Goal: Information Seeking & Learning: Learn about a topic

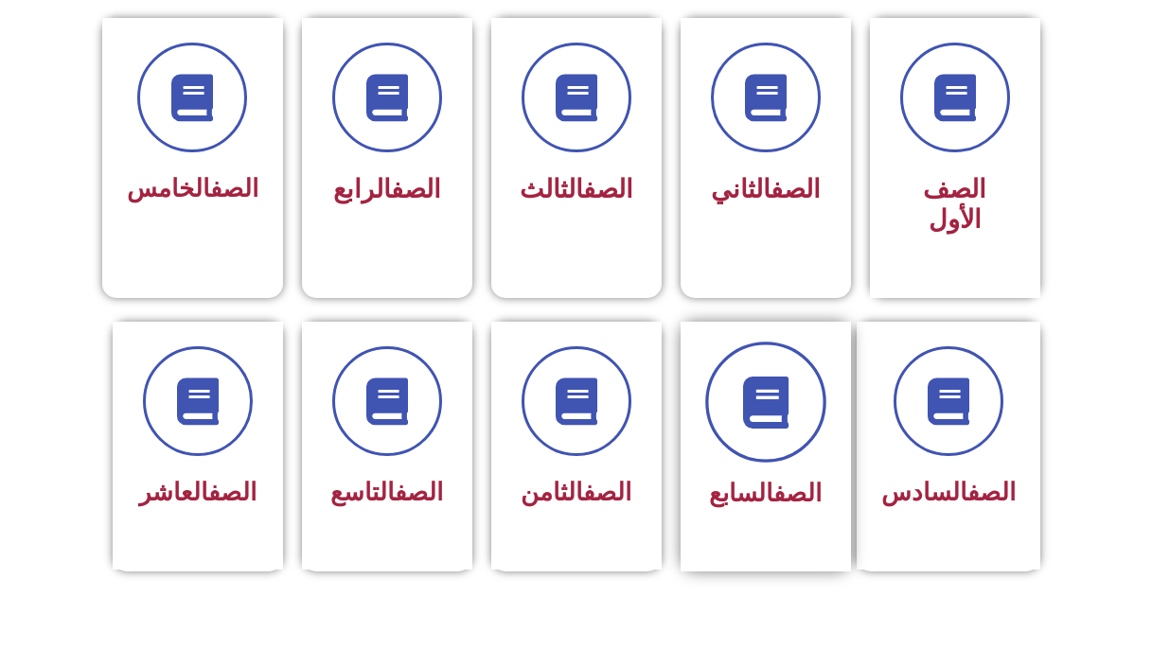
scroll to position [584, 0]
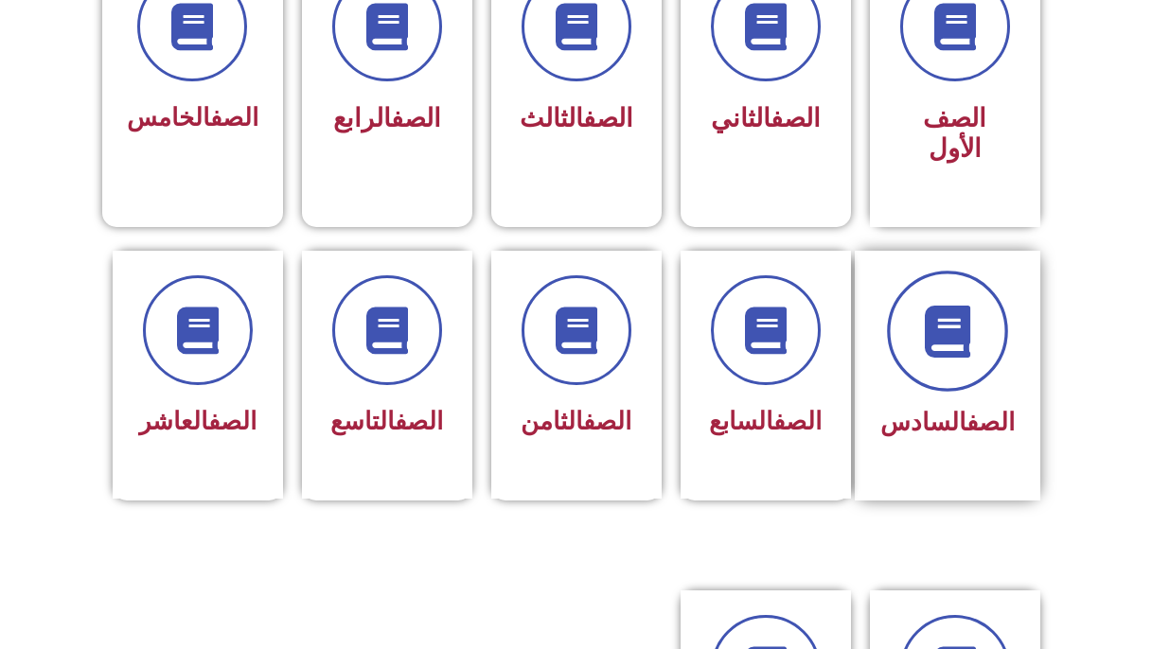
click at [936, 305] on icon at bounding box center [947, 331] width 52 height 52
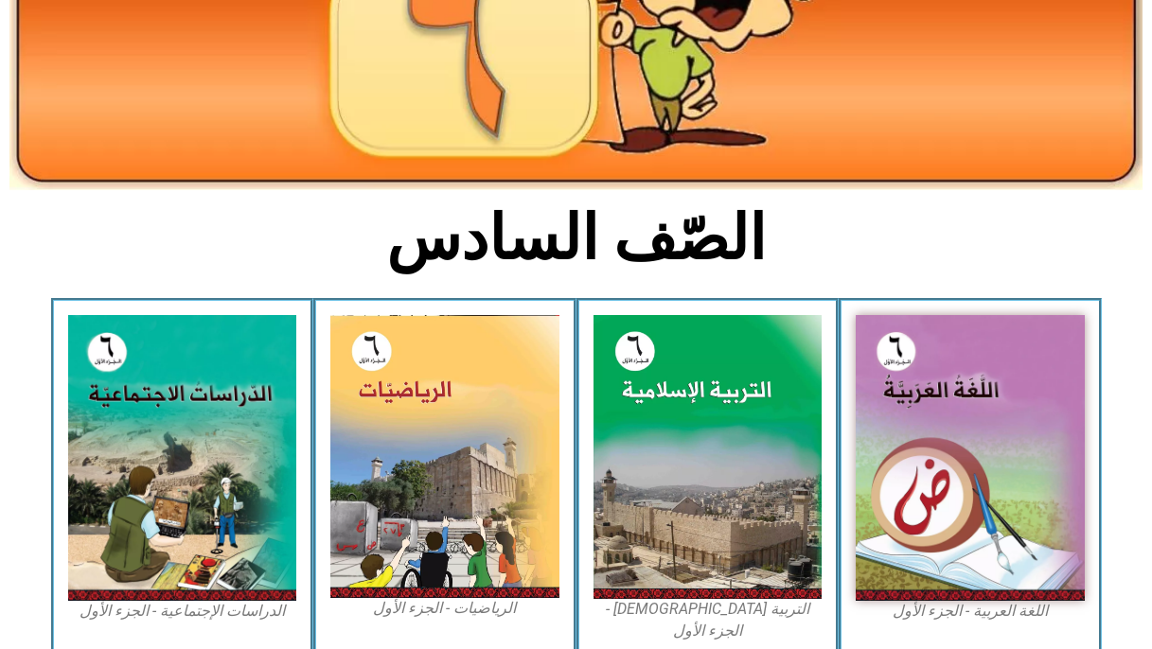
scroll to position [292, 0]
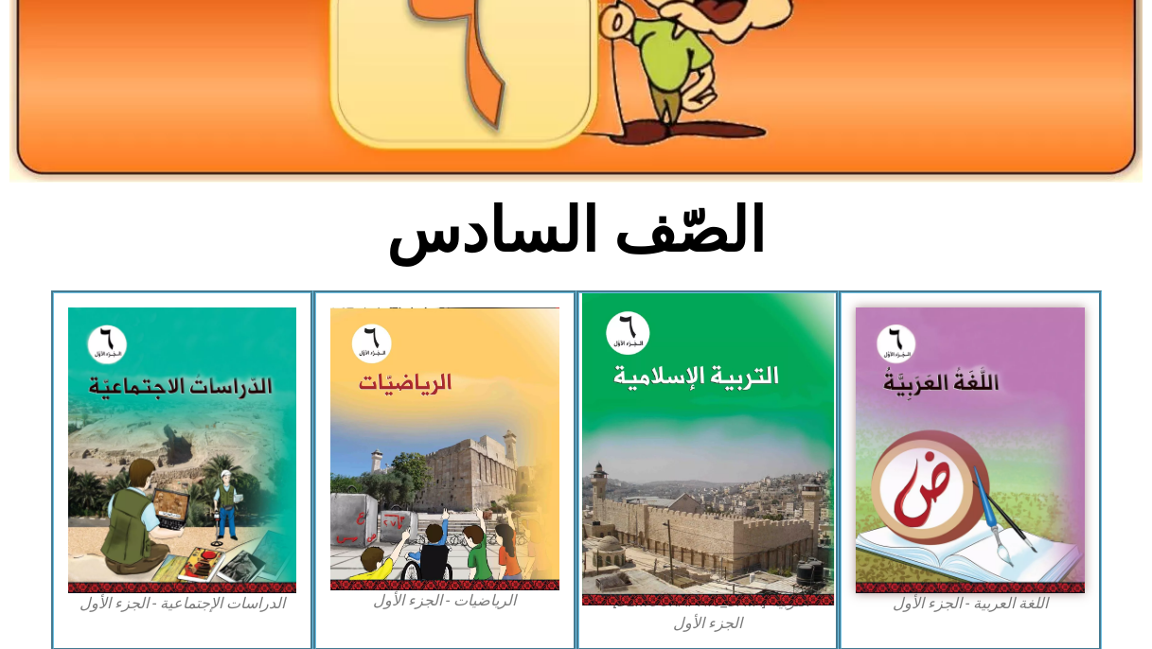
click at [771, 377] on img at bounding box center [707, 449] width 252 height 313
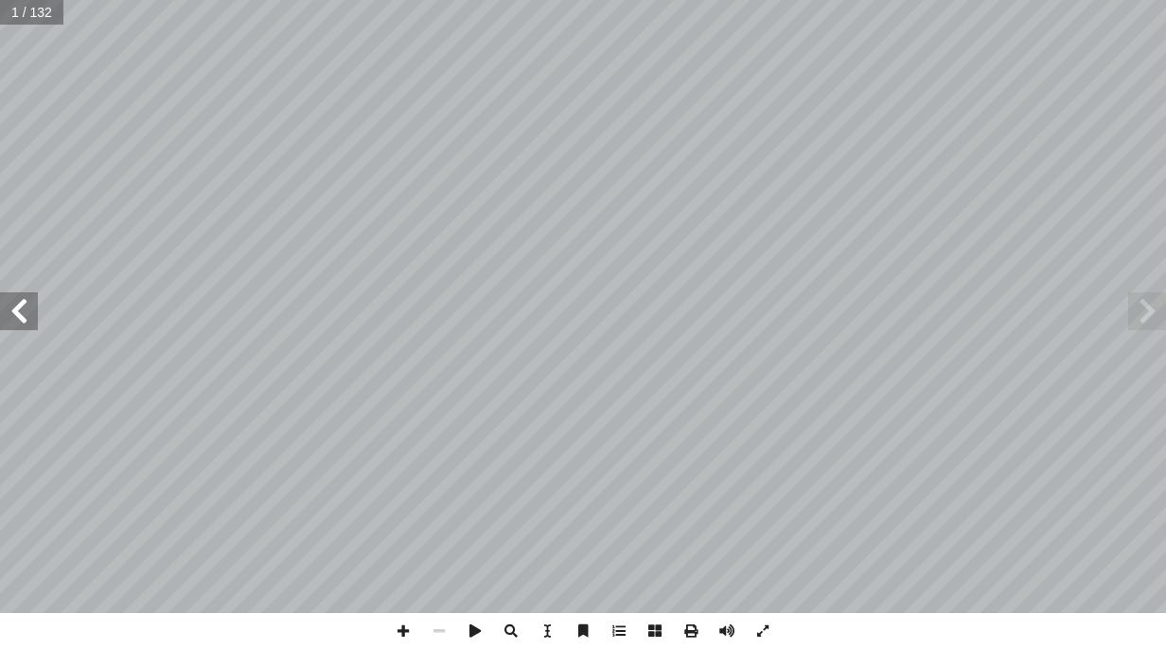
click at [13, 319] on span at bounding box center [19, 311] width 38 height 38
click at [10, 319] on span at bounding box center [19, 311] width 38 height 38
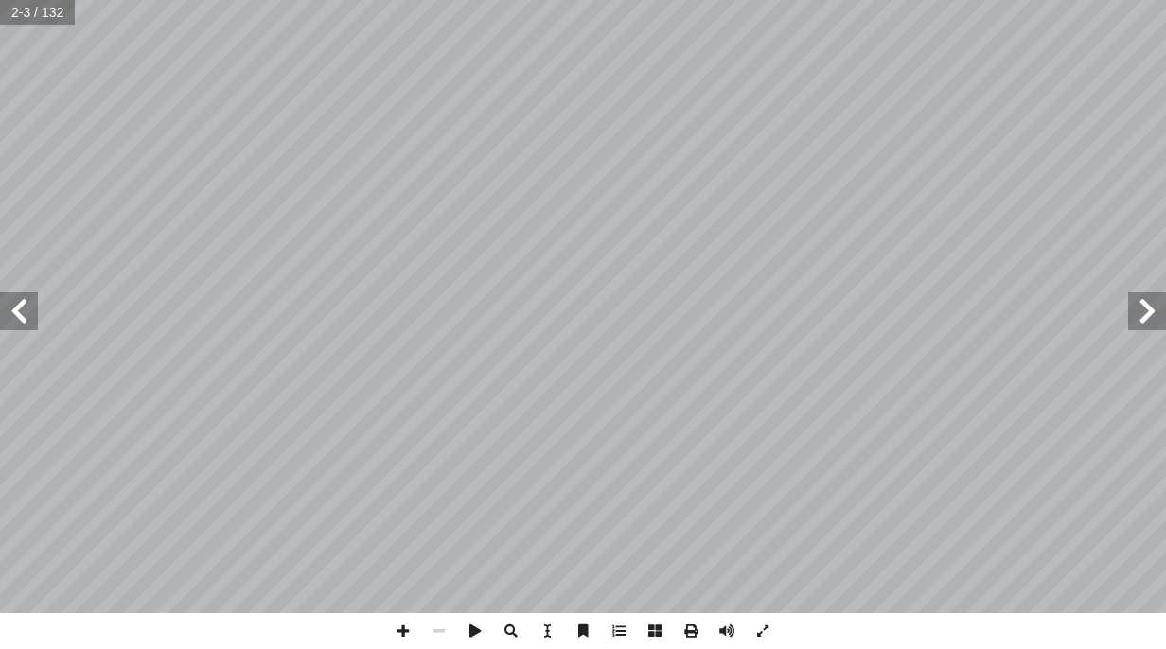
click at [10, 319] on span at bounding box center [19, 311] width 38 height 38
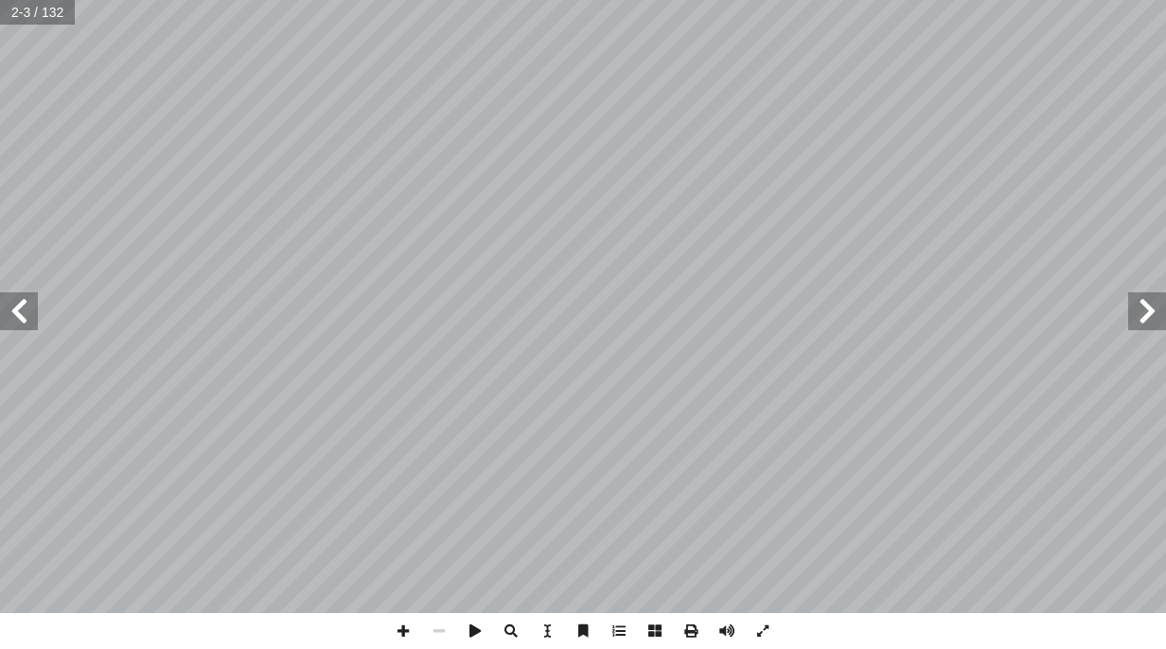
click at [10, 319] on span at bounding box center [19, 311] width 38 height 38
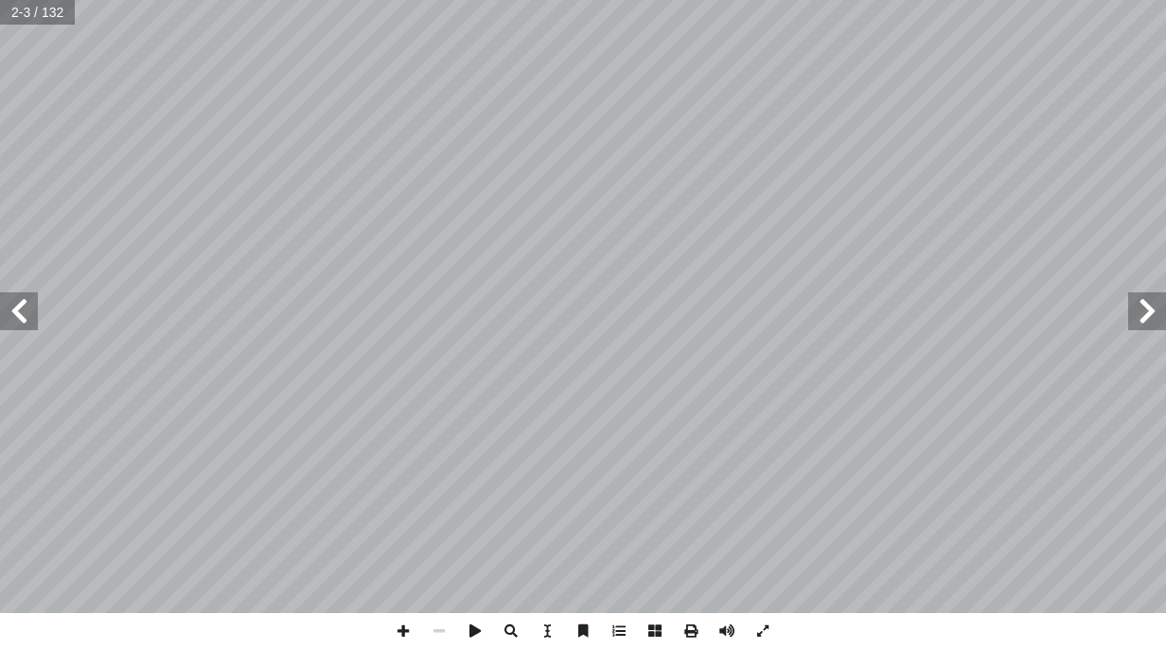
click at [10, 319] on span at bounding box center [19, 311] width 38 height 38
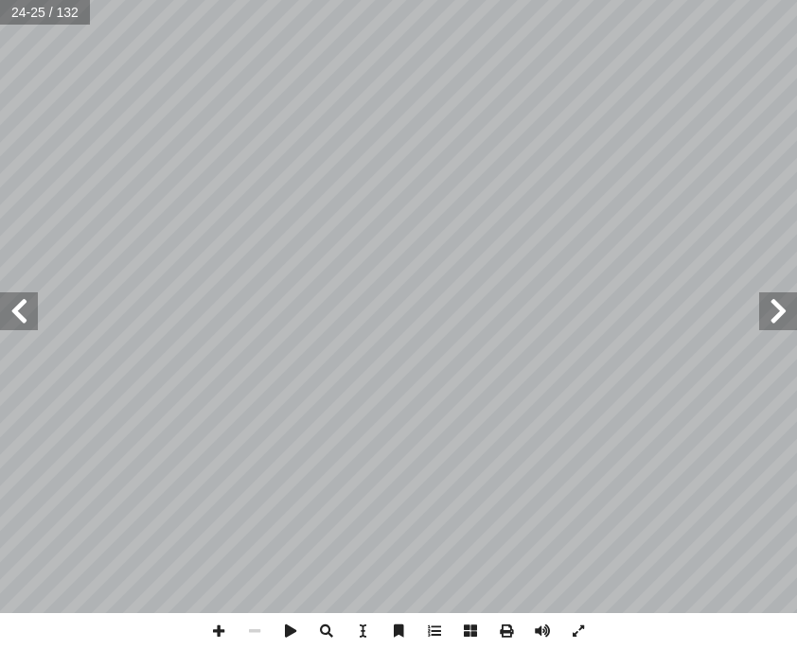
click at [9, 301] on span at bounding box center [19, 311] width 38 height 38
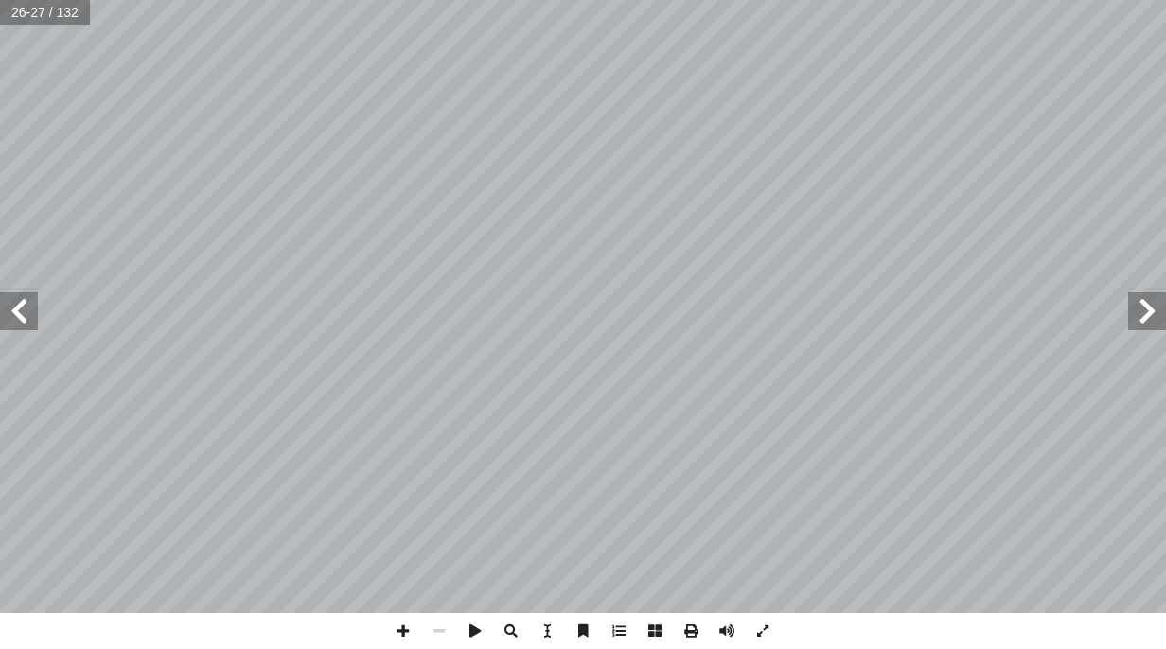
click at [15, 305] on span at bounding box center [19, 311] width 38 height 38
click at [1148, 294] on span at bounding box center [1147, 311] width 38 height 38
click at [1143, 299] on span at bounding box center [1147, 311] width 38 height 38
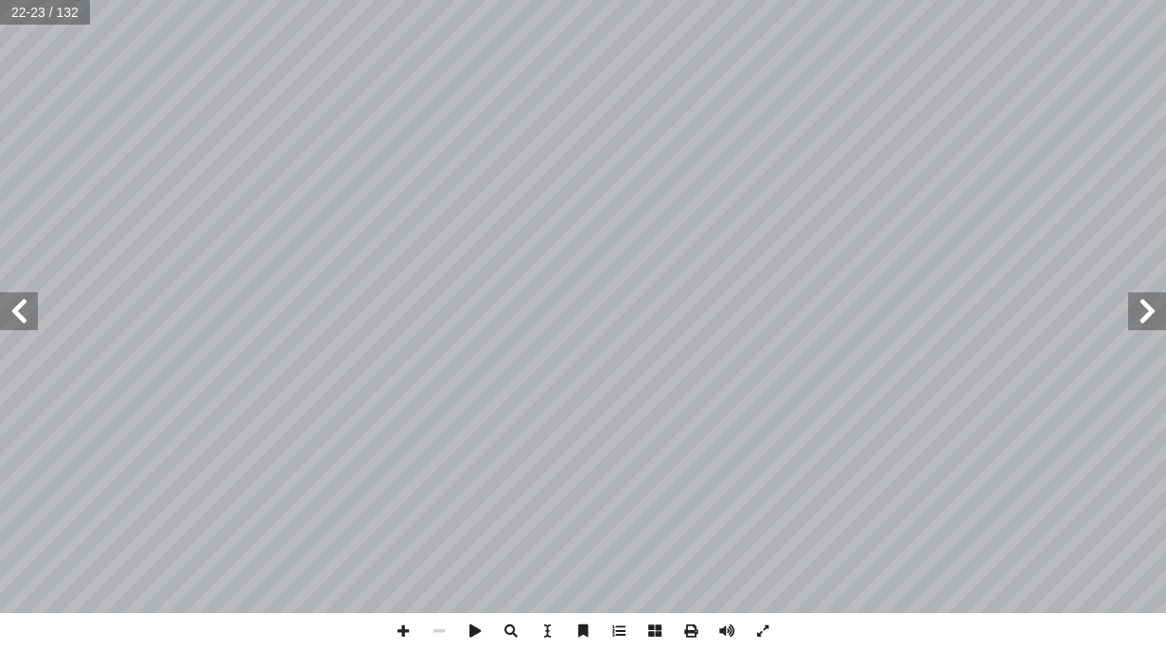
click at [1143, 299] on span at bounding box center [1147, 311] width 38 height 38
click at [402, 624] on span at bounding box center [403, 631] width 36 height 36
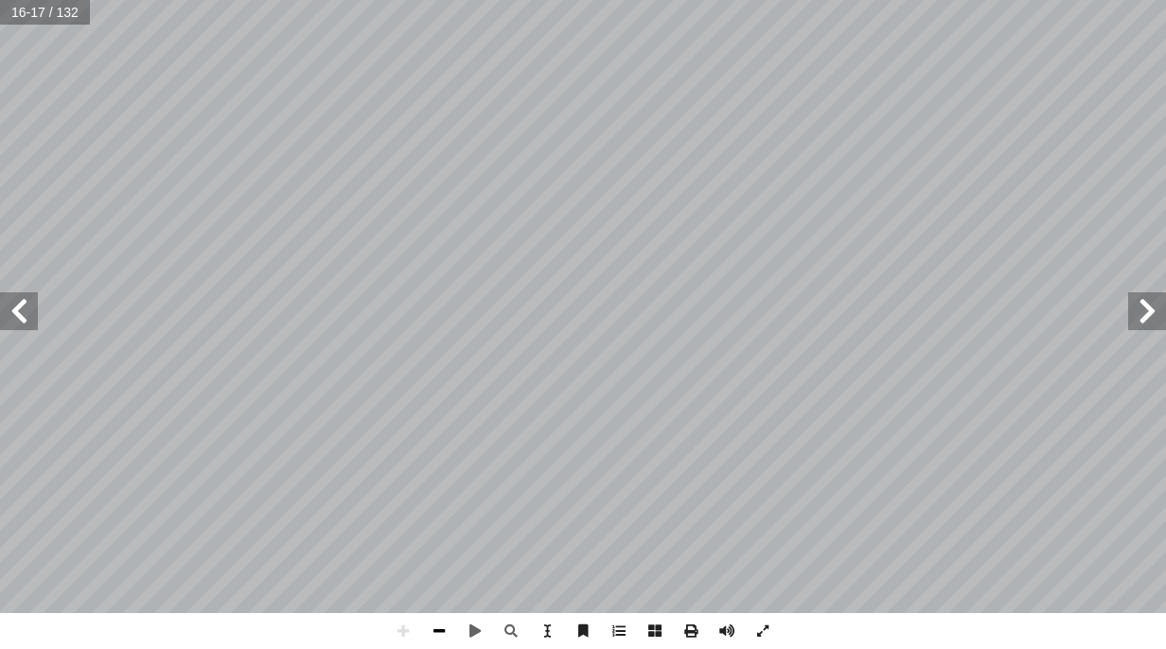
click at [443, 627] on span at bounding box center [439, 631] width 36 height 36
click at [12, 298] on span at bounding box center [19, 311] width 38 height 38
click at [402, 630] on span at bounding box center [403, 631] width 36 height 36
click at [432, 626] on span at bounding box center [439, 631] width 36 height 36
click at [402, 626] on span at bounding box center [403, 631] width 36 height 36
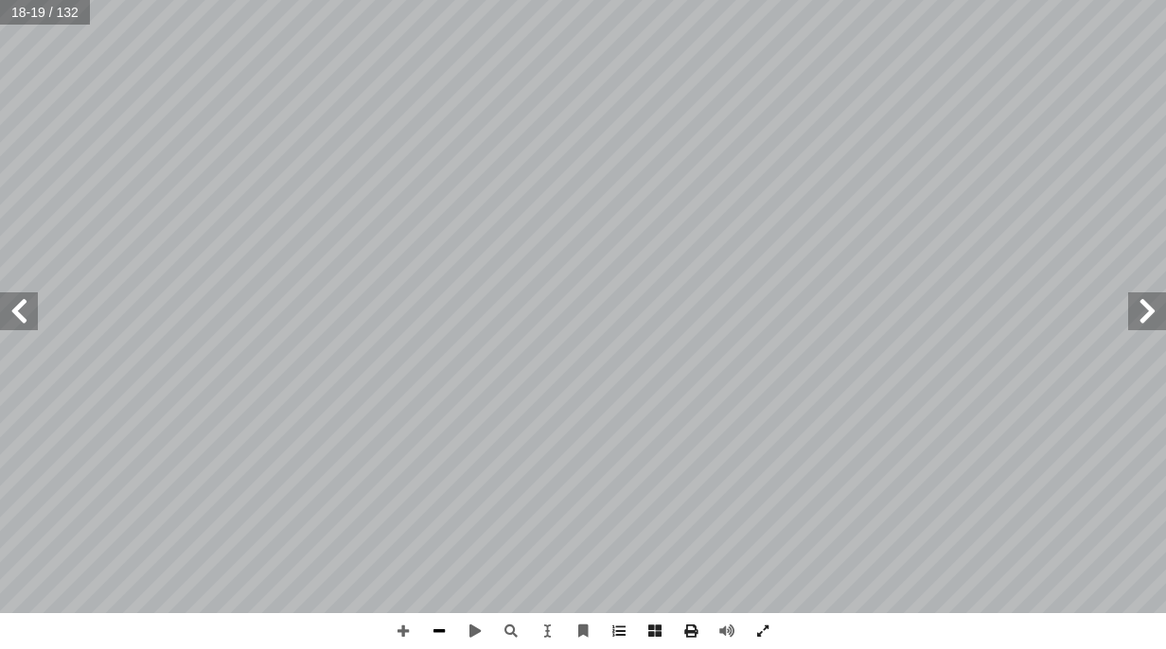
click at [428, 626] on span at bounding box center [439, 631] width 36 height 36
click at [11, 305] on span at bounding box center [19, 311] width 38 height 38
click at [400, 626] on span at bounding box center [403, 631] width 36 height 36
click at [1146, 326] on span at bounding box center [1147, 311] width 38 height 38
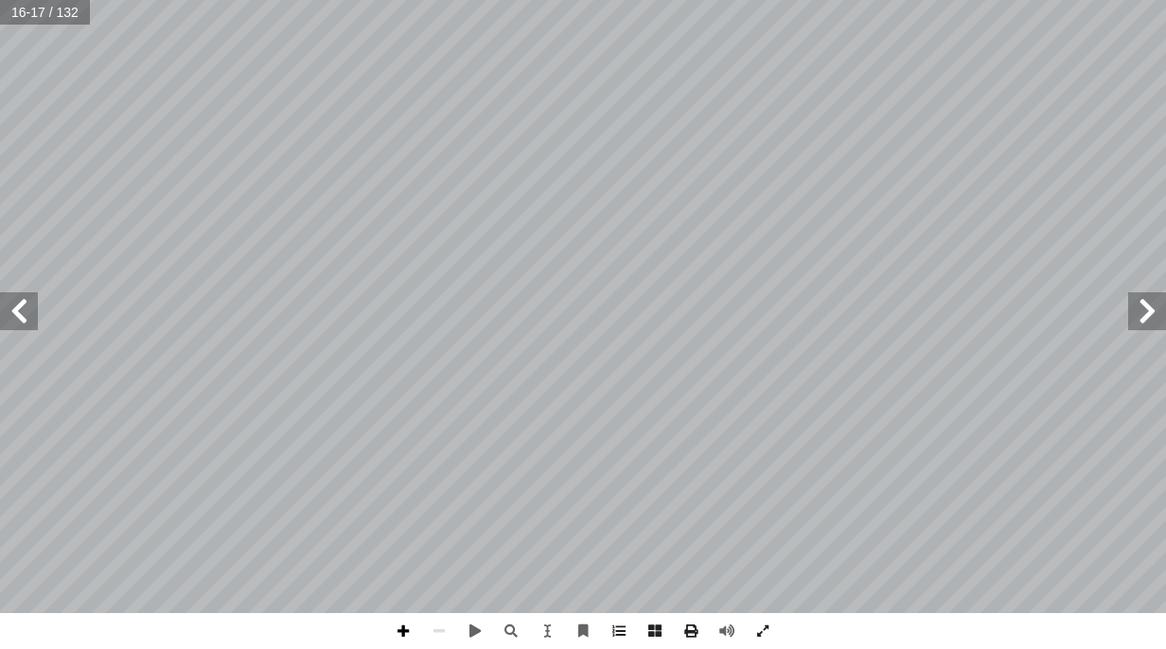
click at [404, 639] on span at bounding box center [403, 631] width 36 height 36
click at [14, 315] on span at bounding box center [19, 311] width 38 height 38
click at [399, 638] on span at bounding box center [403, 631] width 36 height 36
click at [440, 636] on span at bounding box center [439, 631] width 36 height 36
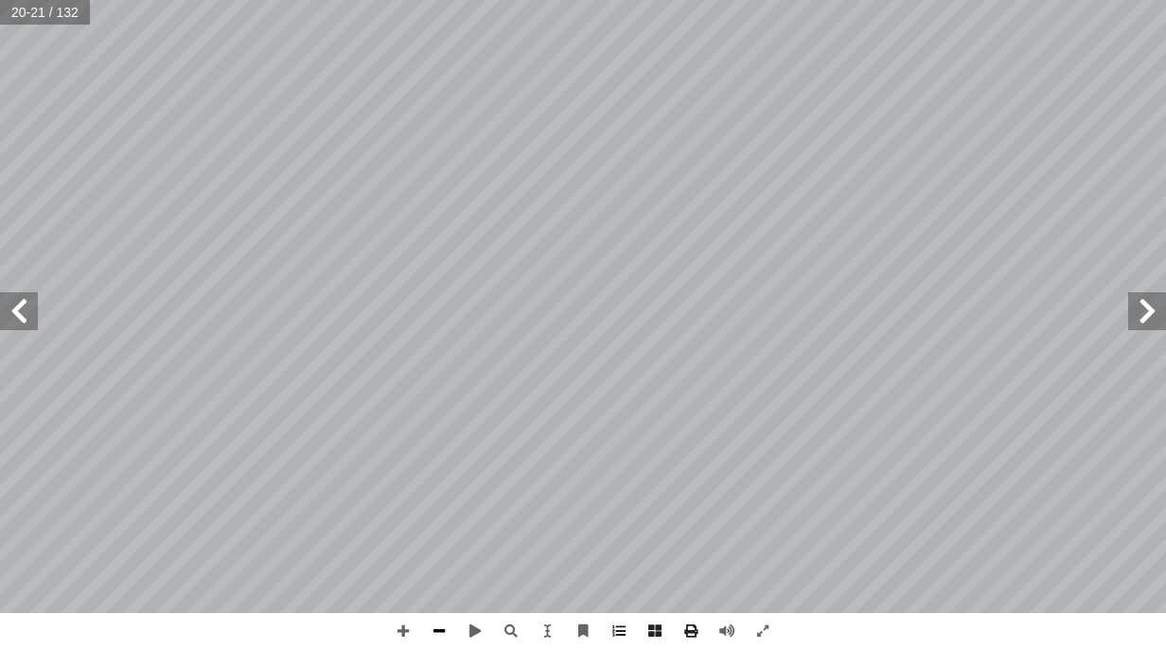
click at [440, 636] on span at bounding box center [439, 631] width 36 height 36
click at [8, 322] on span at bounding box center [19, 311] width 38 height 38
click at [397, 631] on span at bounding box center [403, 631] width 36 height 36
click at [850, 626] on div "18 . ﴾ ِ ام َ ــر ۡ ك ِ ۡ ٱل َ و ِ ــل ٰ َ ل َ ۡ و ٱل ُ ذ َ ــك ِ ّ ب َ ر ُ ــه…" at bounding box center [583, 324] width 1166 height 649
drag, startPoint x: 979, startPoint y: 625, endPoint x: 871, endPoint y: 690, distance: 126.1
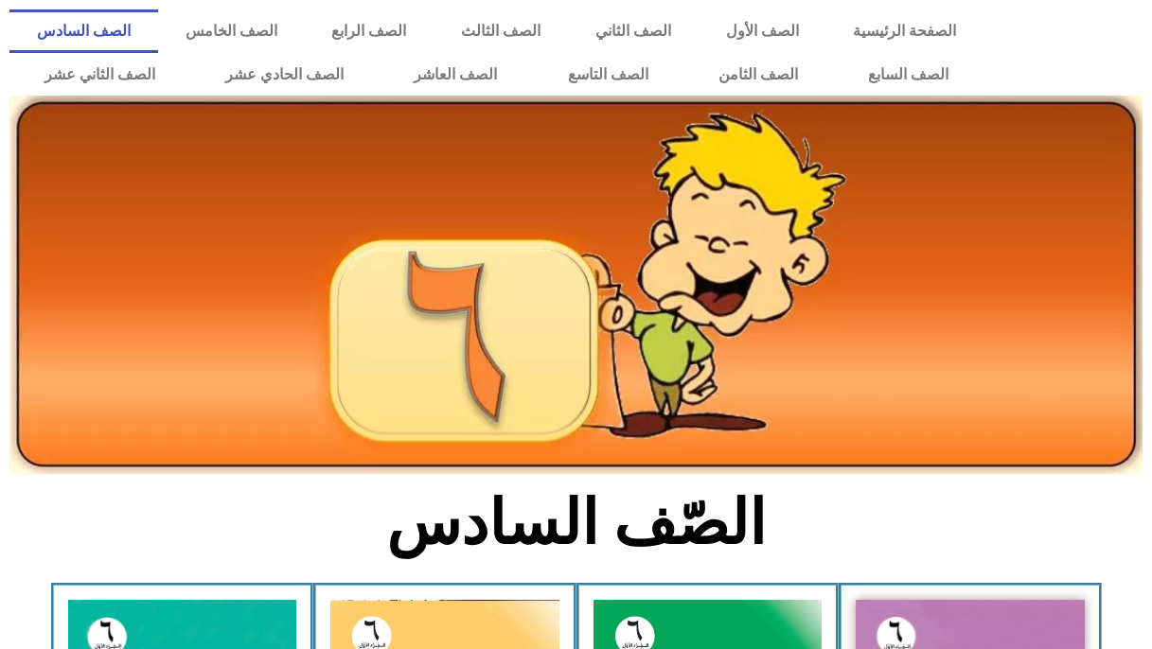
scroll to position [1031, 0]
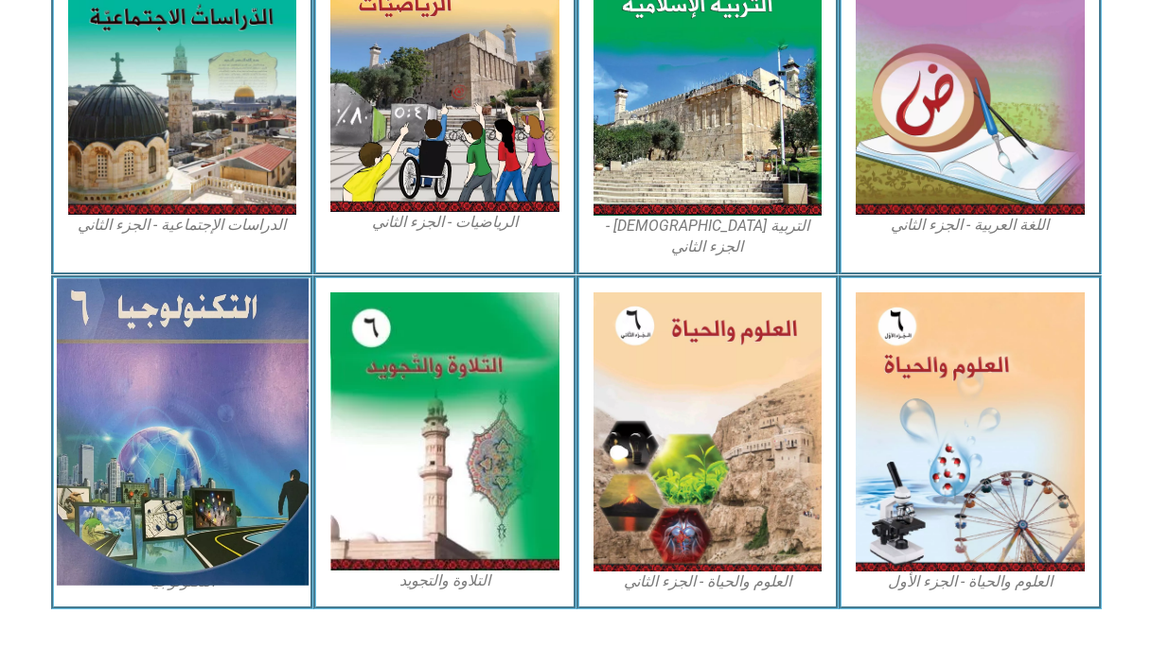
click at [167, 344] on img at bounding box center [182, 431] width 252 height 307
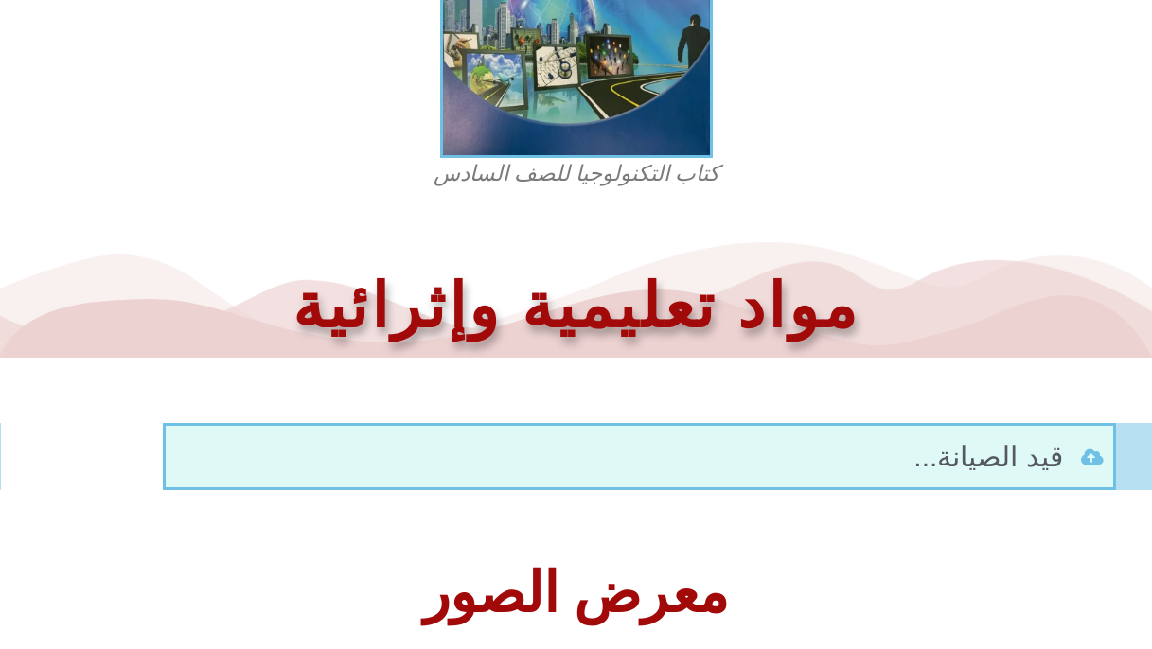
scroll to position [771, 0]
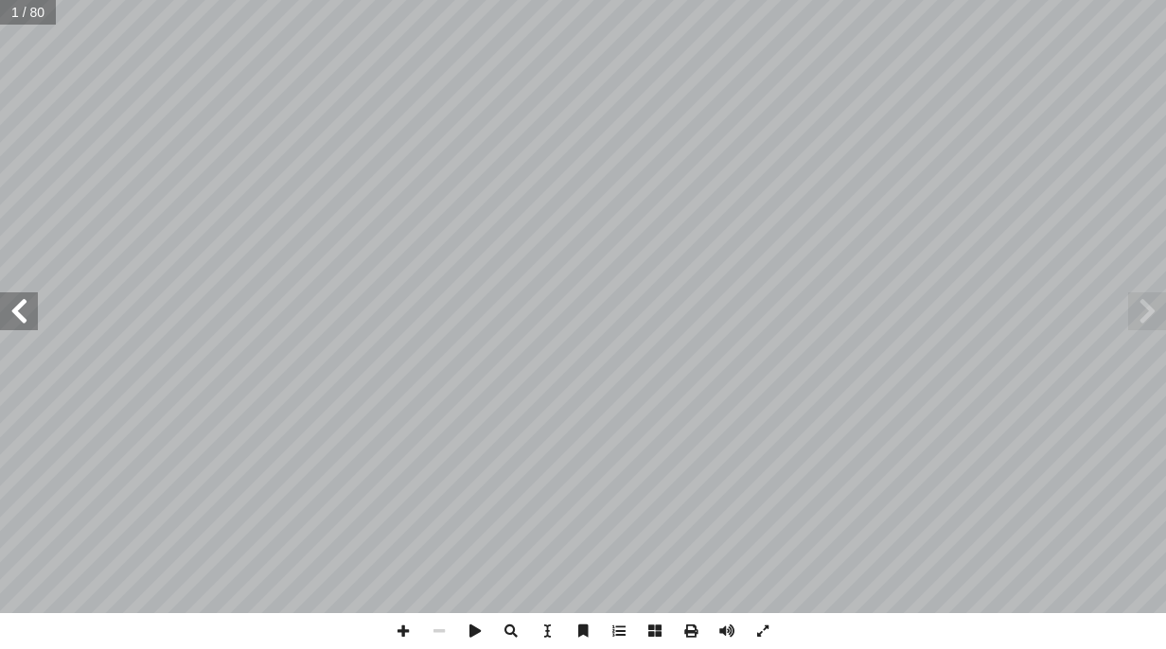
click at [18, 309] on span at bounding box center [19, 311] width 38 height 38
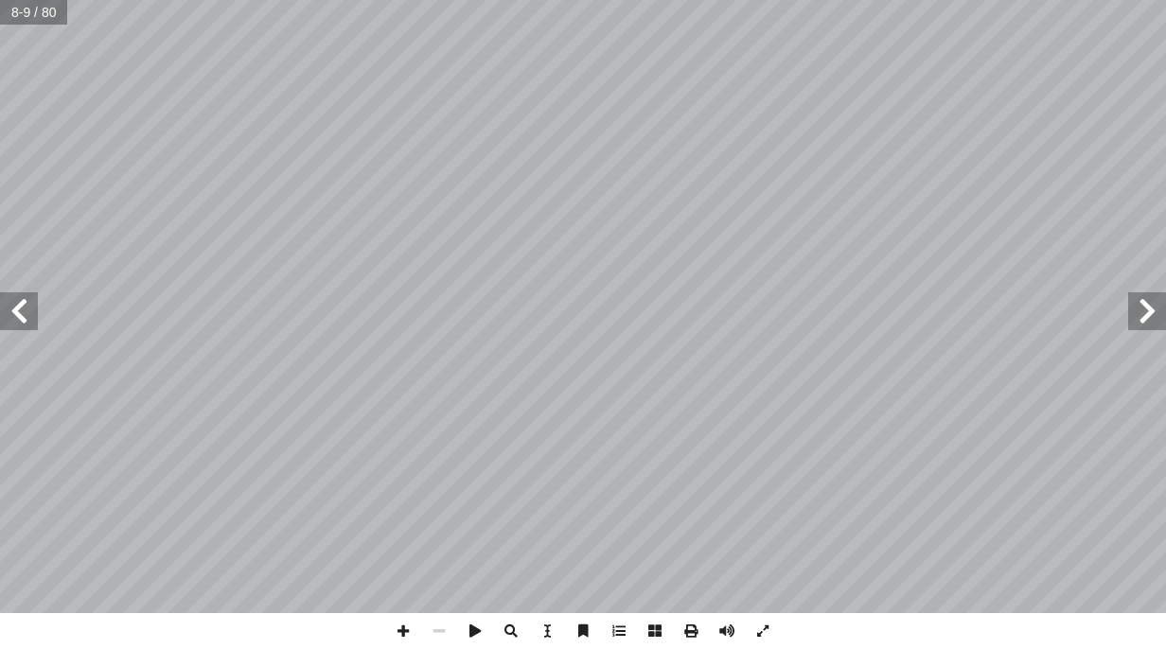
click at [22, 311] on span at bounding box center [19, 311] width 38 height 38
click at [16, 309] on span at bounding box center [19, 311] width 38 height 38
click at [36, 319] on span at bounding box center [19, 311] width 38 height 38
click at [1157, 310] on span at bounding box center [1147, 311] width 38 height 38
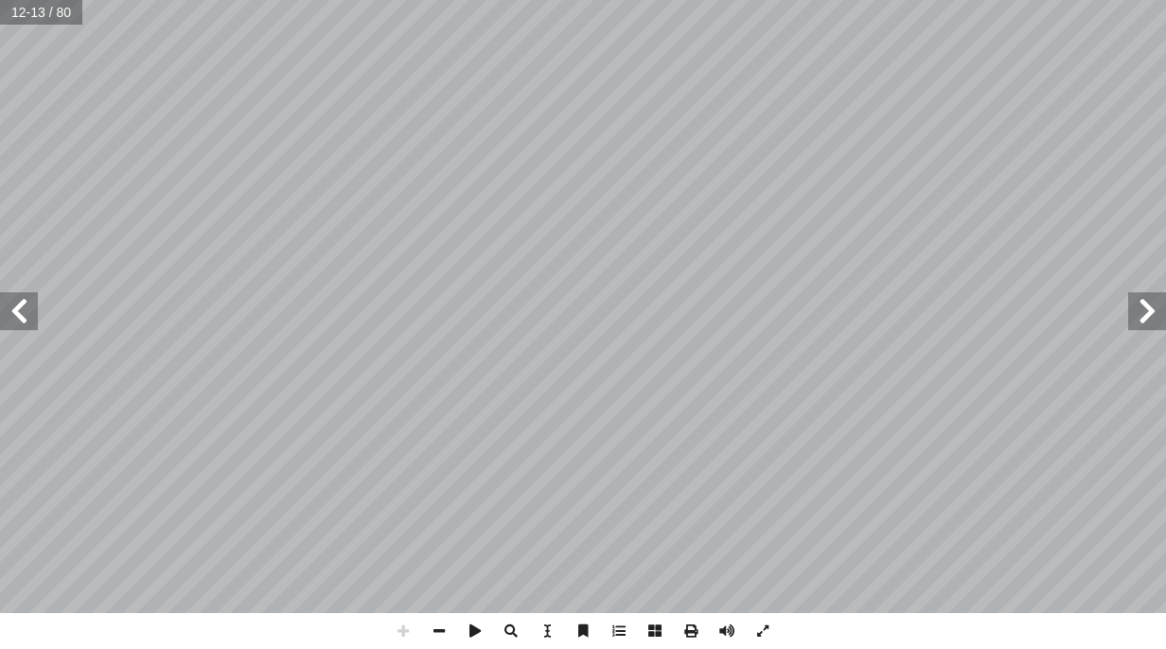
click at [29, 325] on span at bounding box center [19, 311] width 38 height 38
click at [26, 315] on span at bounding box center [19, 311] width 38 height 38
click at [38, 296] on div "12 إلكترونيات في بيتي 2 الدرس 13 عن كلمة «إلكترونيات»، وفي أغلب الأحيان يخطر بب…" at bounding box center [583, 306] width 1166 height 613
click at [1155, 320] on span at bounding box center [1147, 311] width 38 height 38
click at [11, 320] on span at bounding box center [19, 311] width 38 height 38
